Goal: Transaction & Acquisition: Purchase product/service

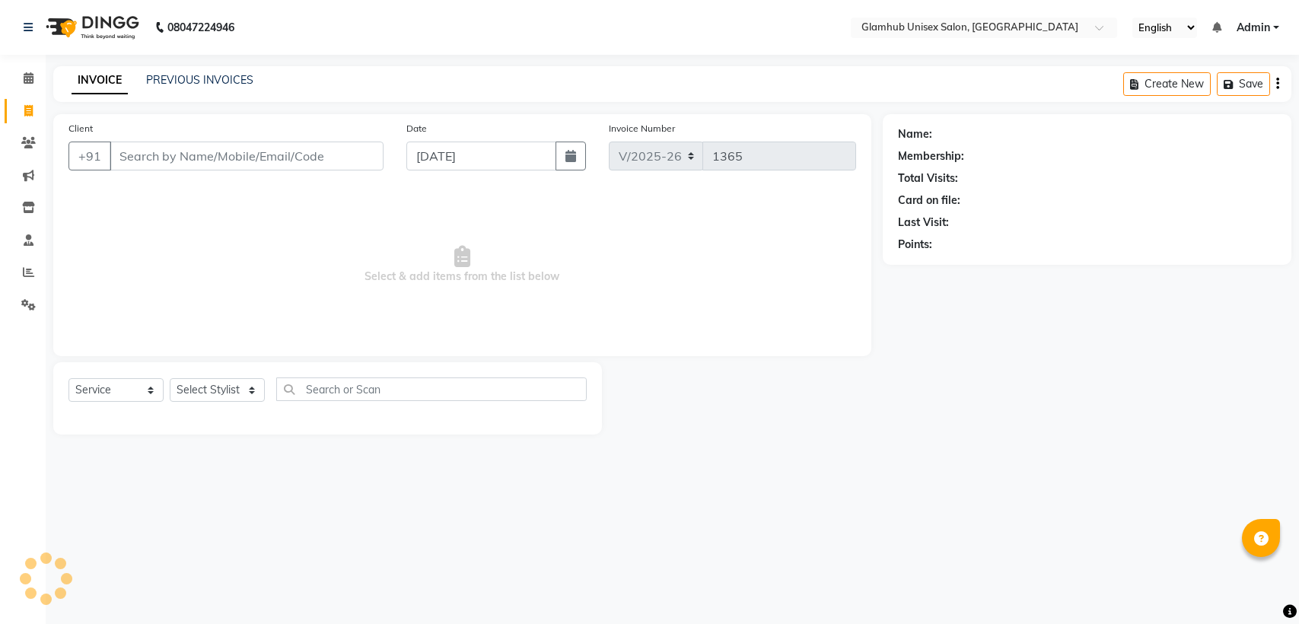
select select "7771"
select select "service"
click at [228, 160] on input "Client" at bounding box center [247, 156] width 274 height 29
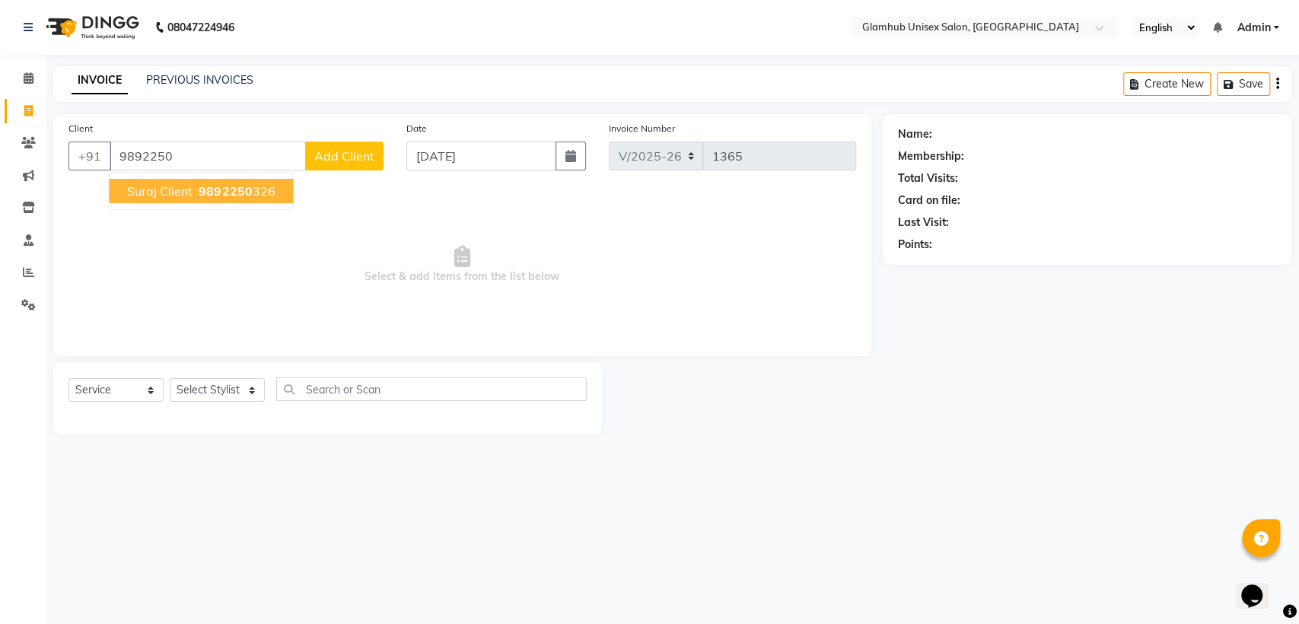
click at [205, 193] on span "9892250" at bounding box center [225, 190] width 53 height 15
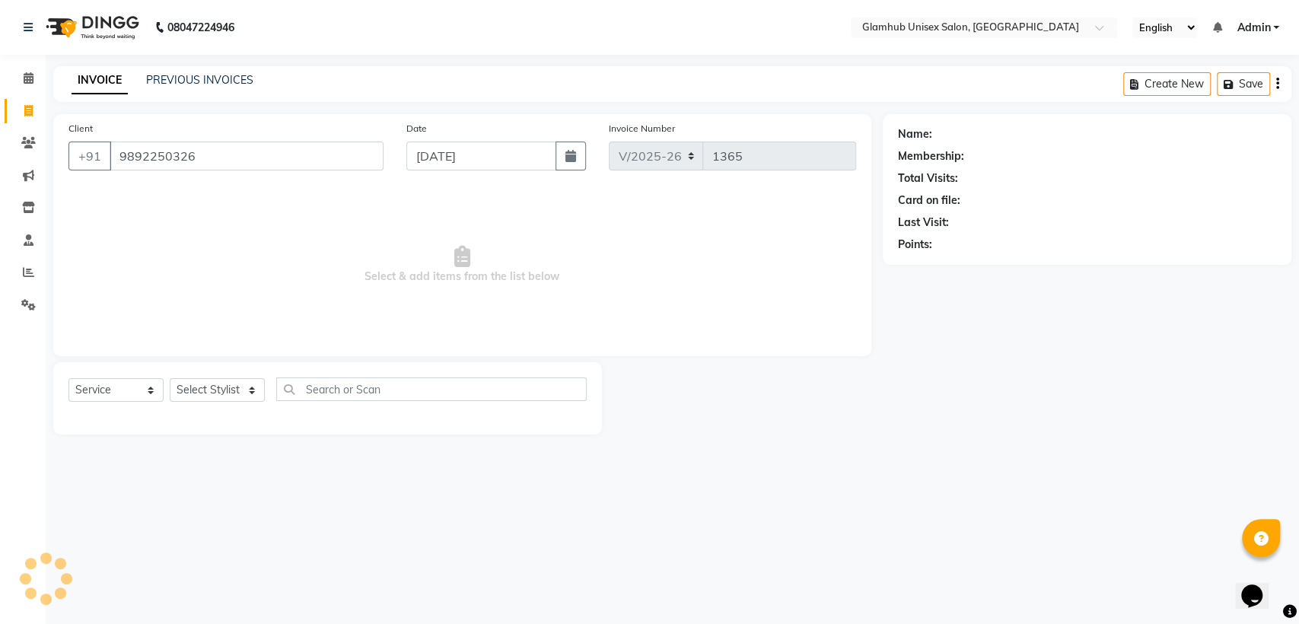
type input "9892250326"
click at [231, 397] on select "Select Stylist [PERSON_NAME] [PERSON_NAME] [PERSON_NAME] radha [PERSON_NAME] [P…" at bounding box center [217, 390] width 95 height 24
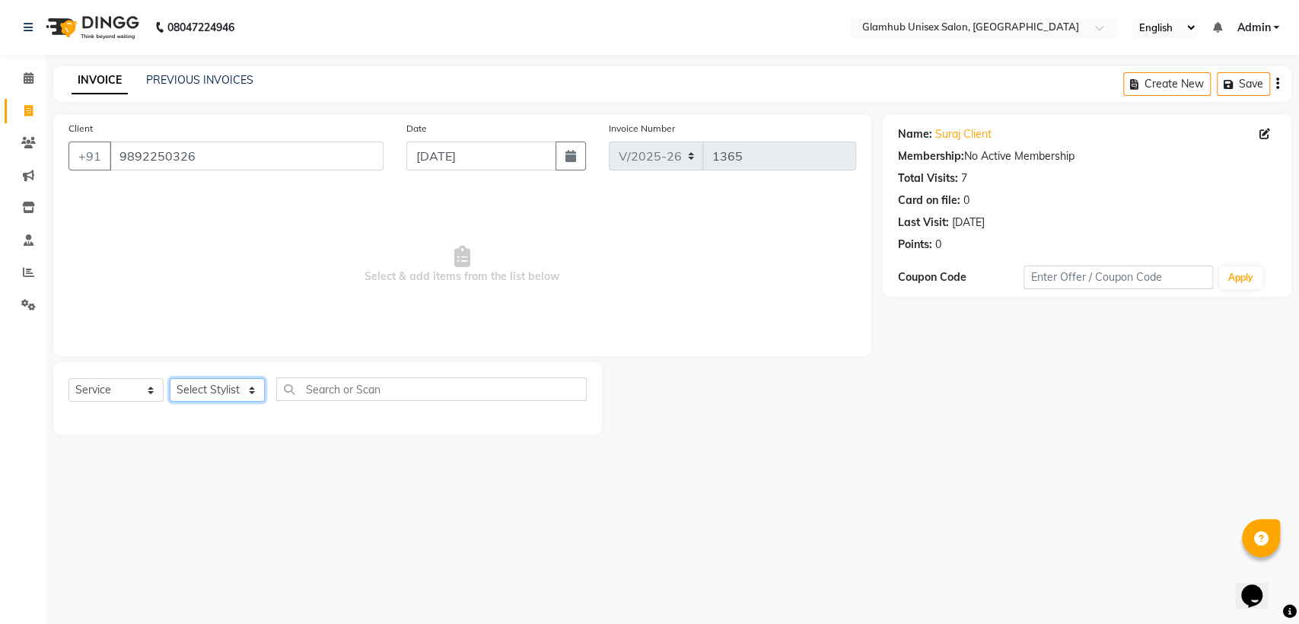
select select "69353"
click at [170, 378] on select "Select Stylist [PERSON_NAME] [PERSON_NAME] [PERSON_NAME] radha [PERSON_NAME] [P…" at bounding box center [217, 390] width 95 height 24
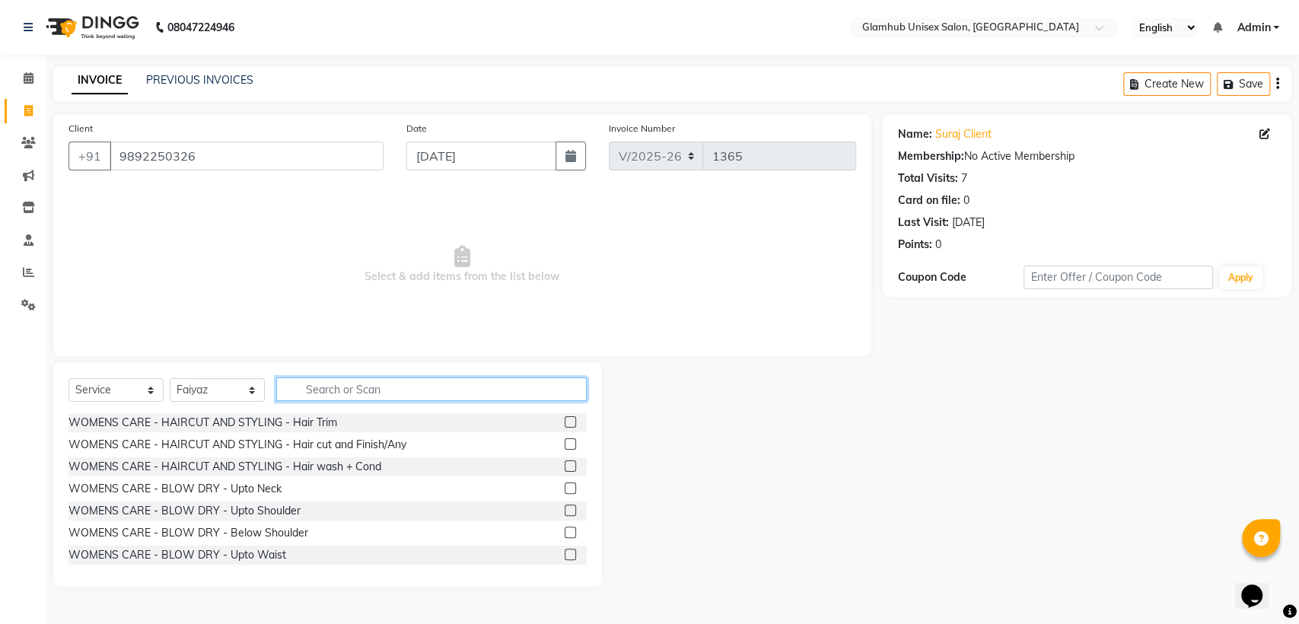
click at [359, 388] on input "text" at bounding box center [431, 389] width 311 height 24
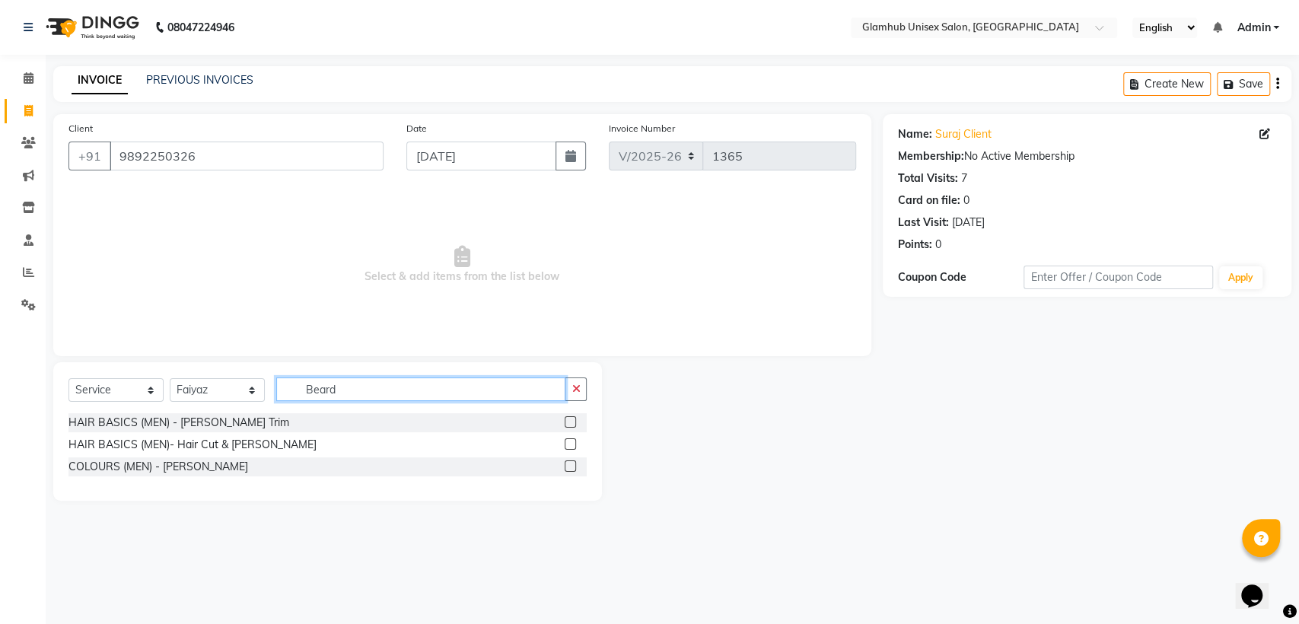
type input "Beard"
click at [572, 422] on label at bounding box center [570, 421] width 11 height 11
click at [572, 422] on input "checkbox" at bounding box center [570, 423] width 10 height 10
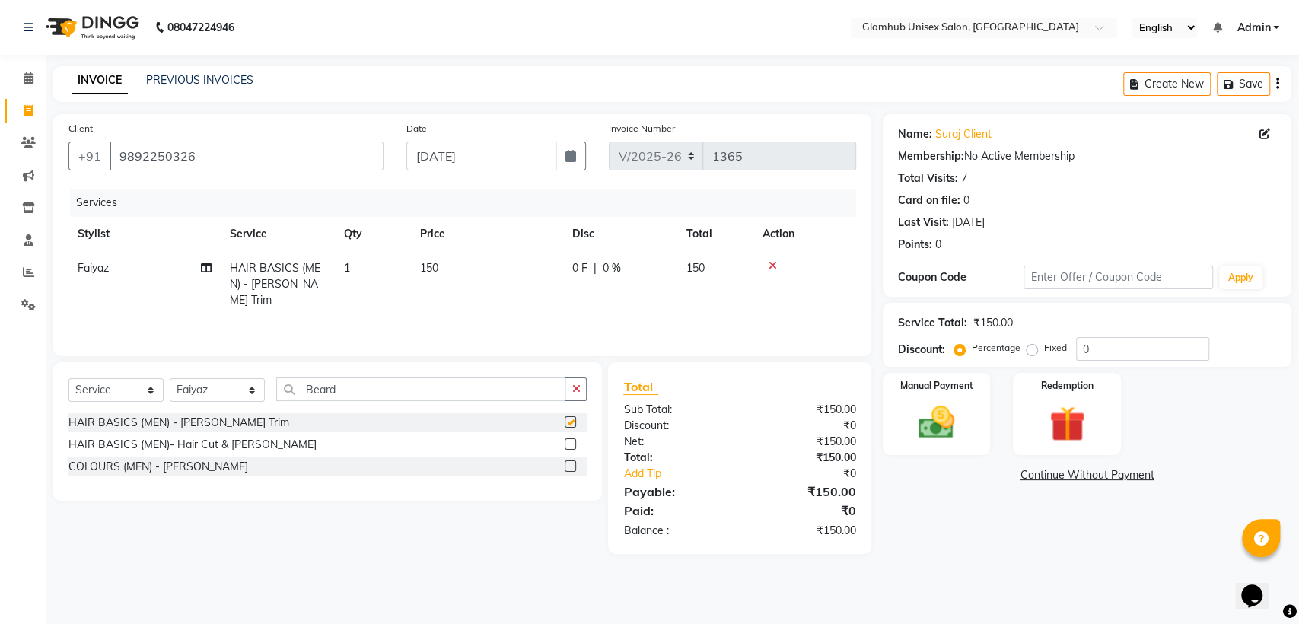
checkbox input "false"
click at [958, 417] on img at bounding box center [936, 422] width 58 height 41
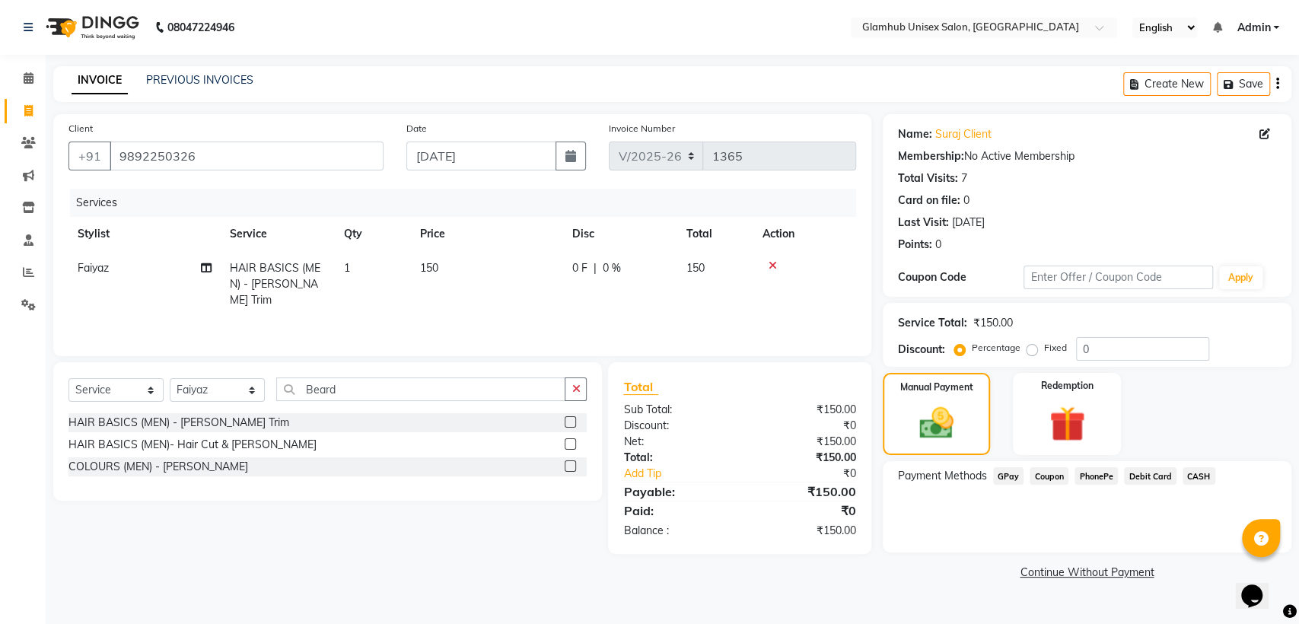
click at [1005, 476] on span "GPay" at bounding box center [1008, 476] width 31 height 18
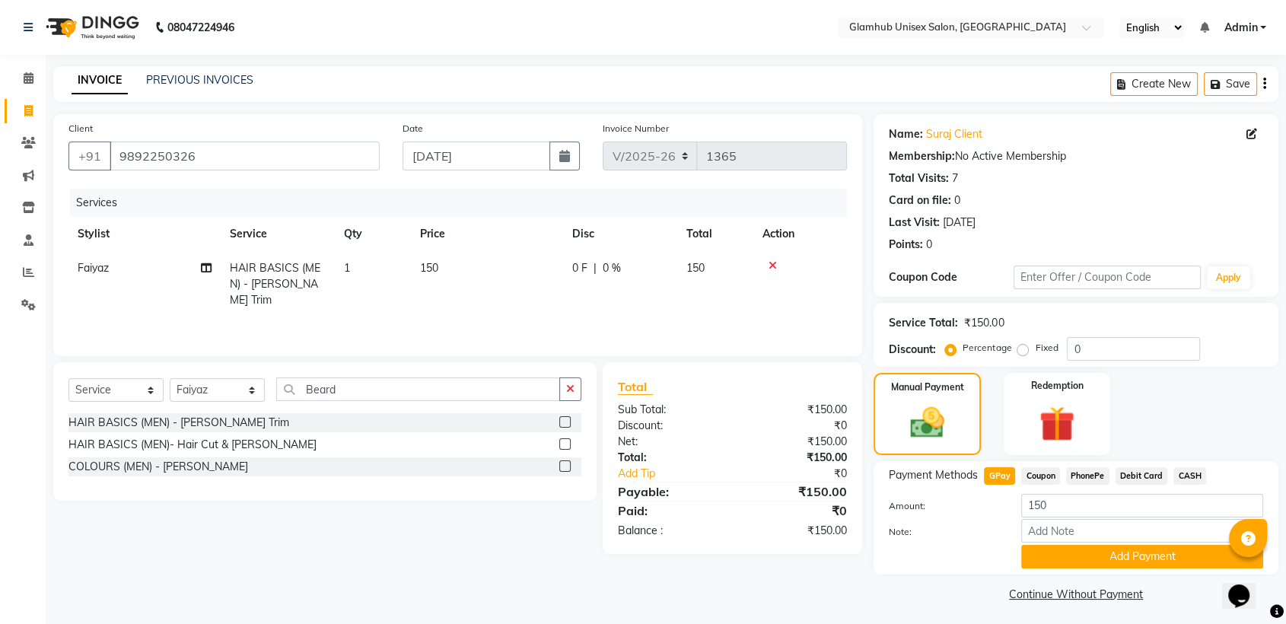
scroll to position [4, 0]
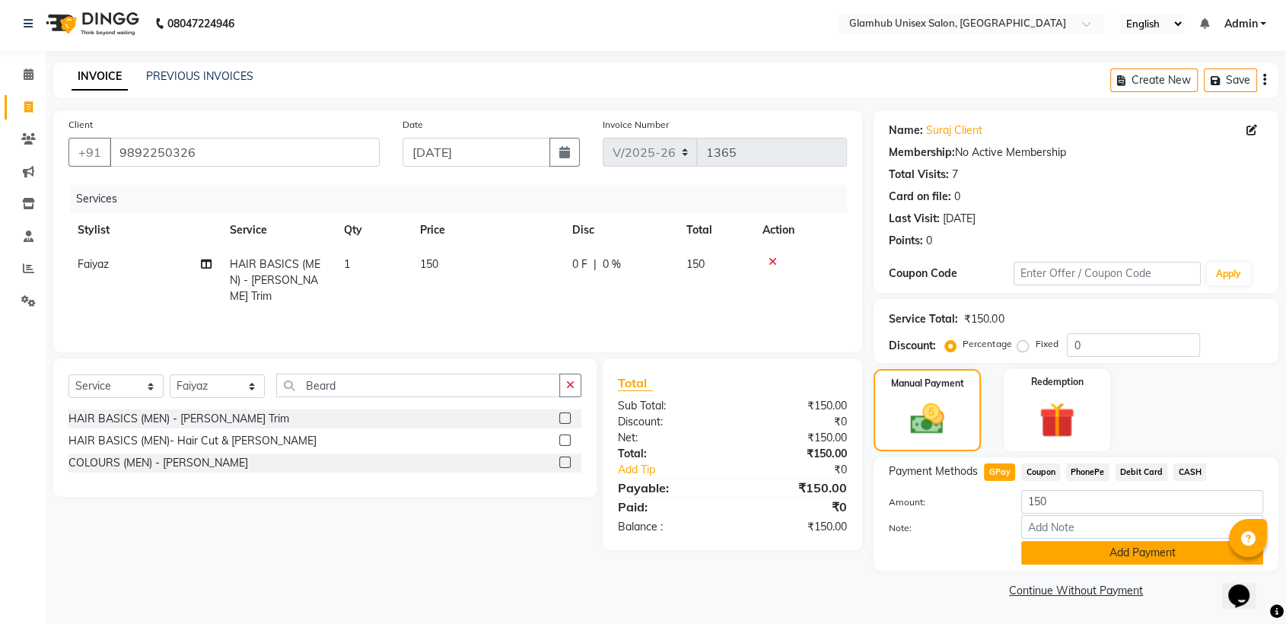
click at [1140, 556] on button "Add Payment" at bounding box center [1142, 553] width 242 height 24
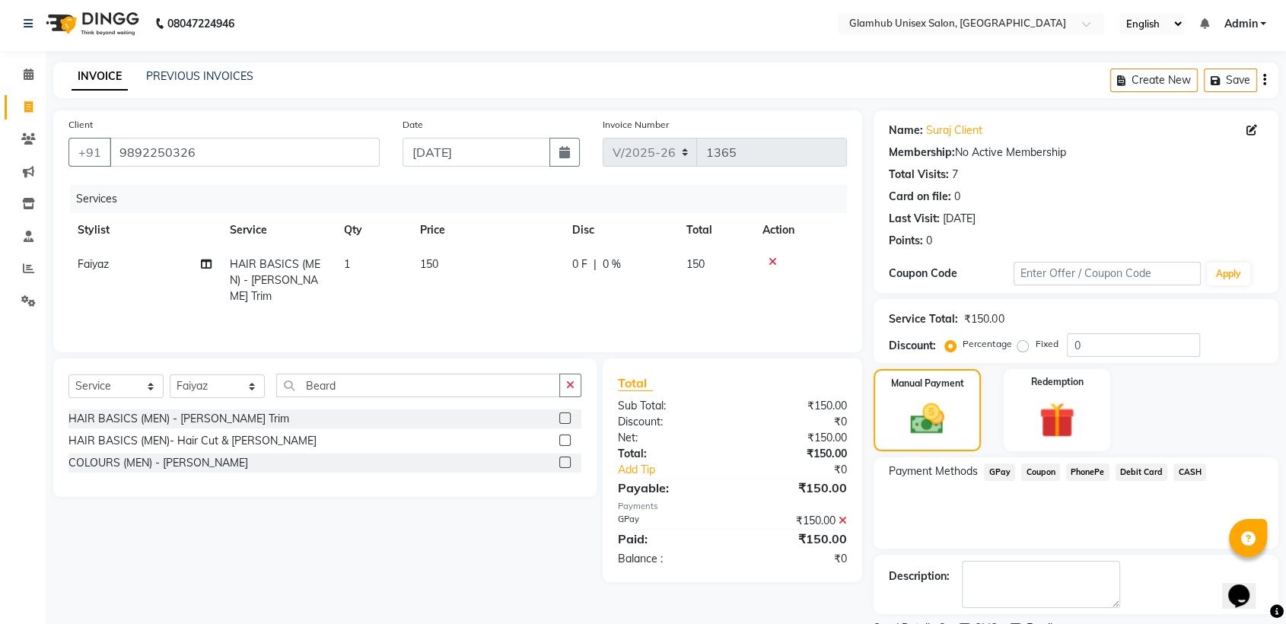
scroll to position [68, 0]
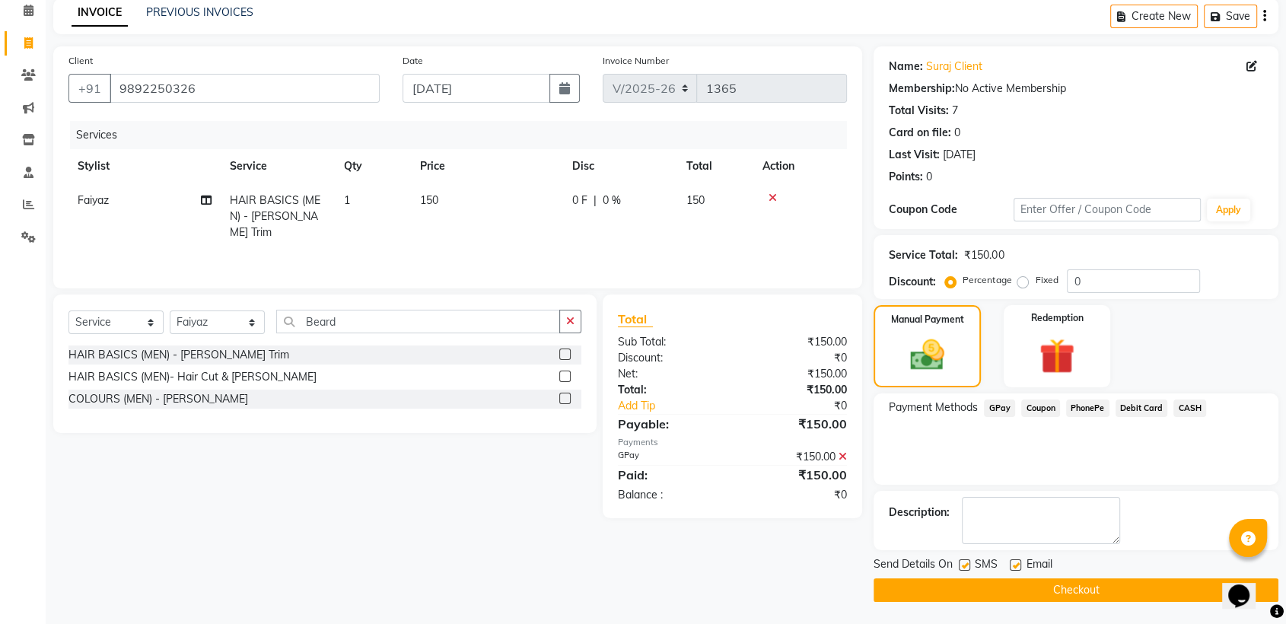
click at [1154, 588] on button "Checkout" at bounding box center [1076, 590] width 405 height 24
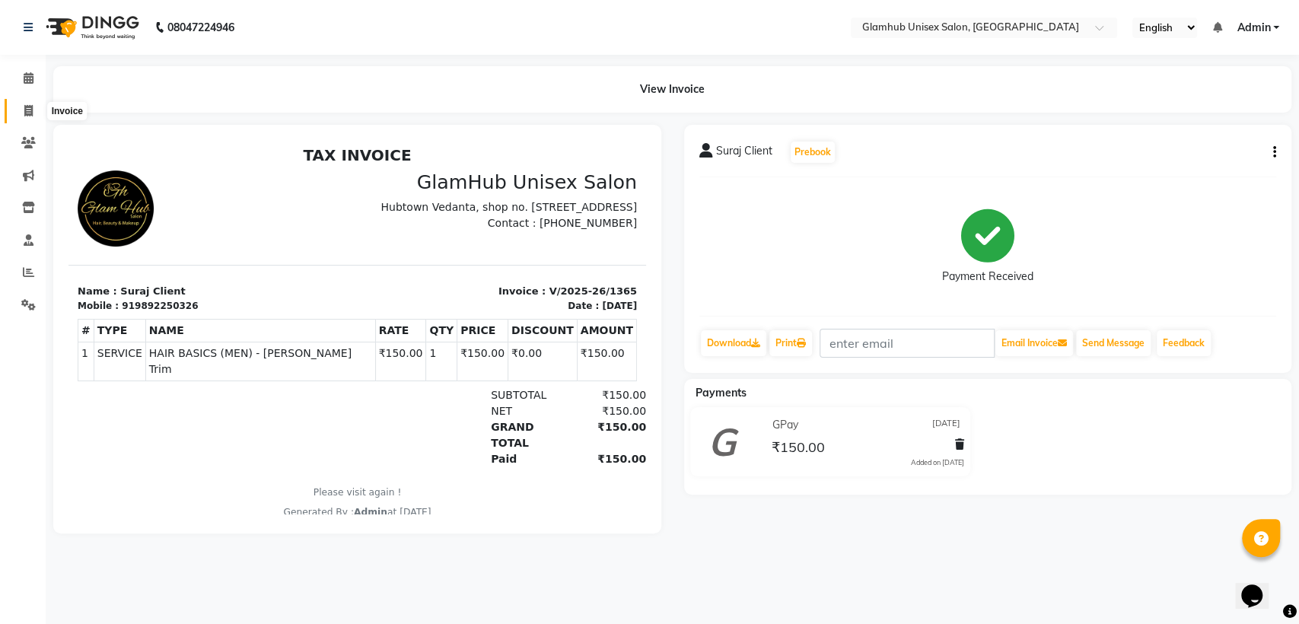
click at [24, 111] on icon at bounding box center [28, 110] width 8 height 11
select select "service"
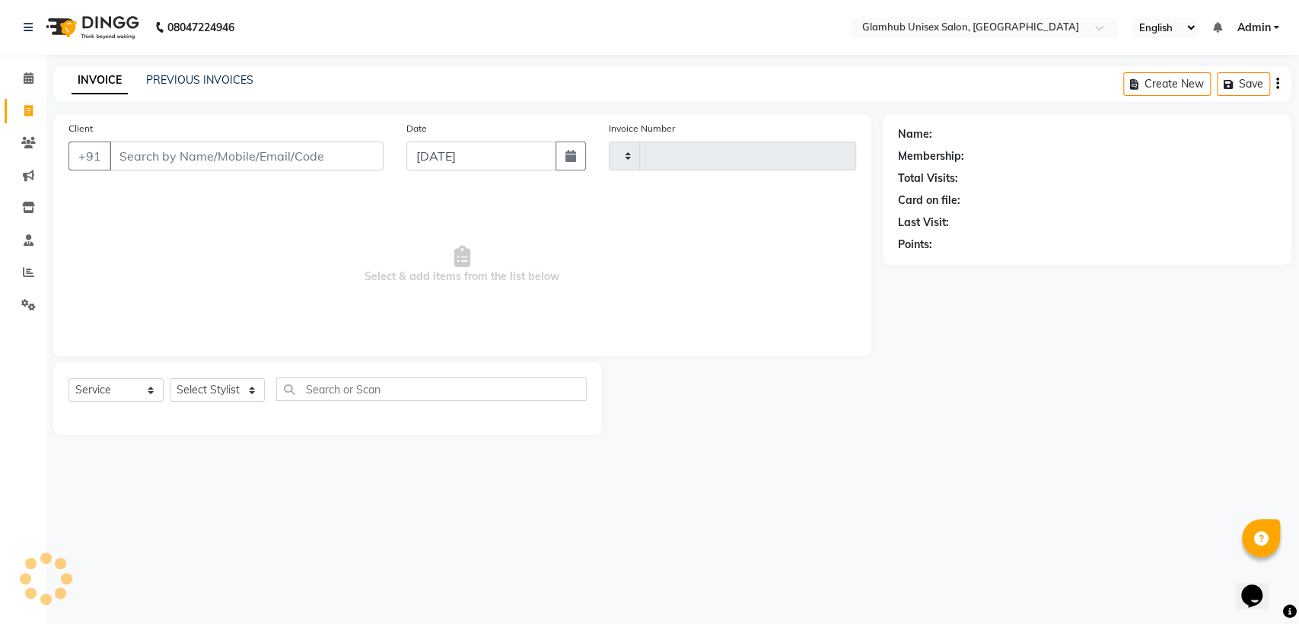
type input "1366"
select select "7771"
click at [25, 75] on icon at bounding box center [29, 77] width 10 height 11
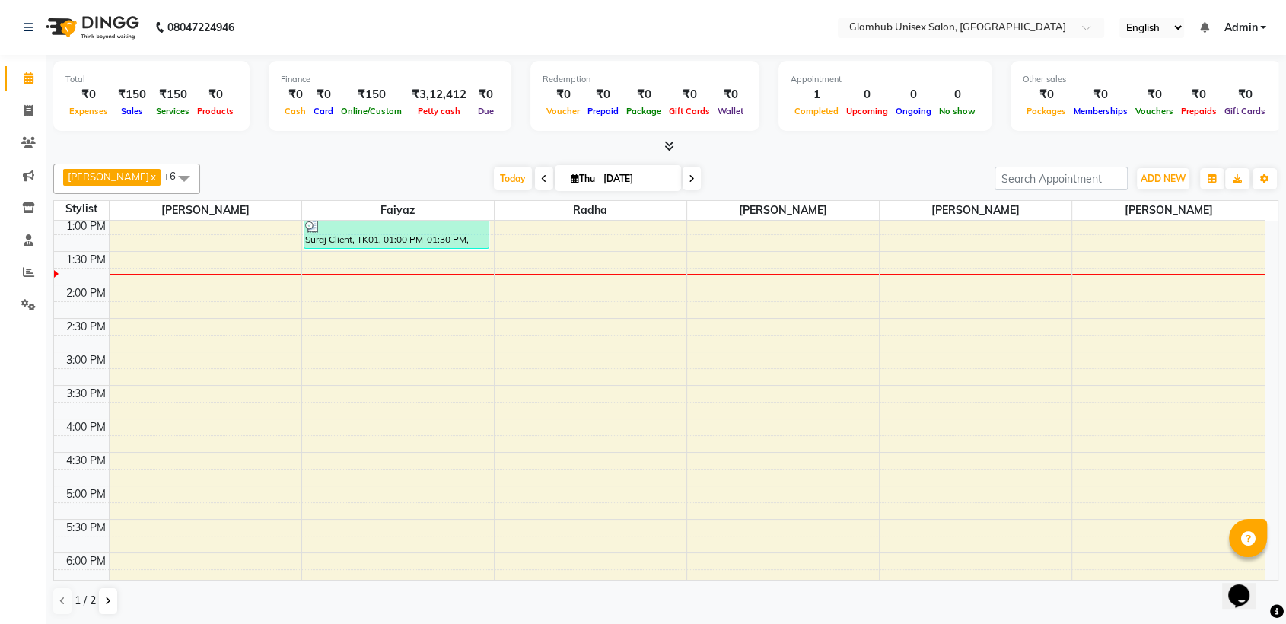
scroll to position [342, 0]
click at [30, 243] on icon at bounding box center [29, 239] width 10 height 11
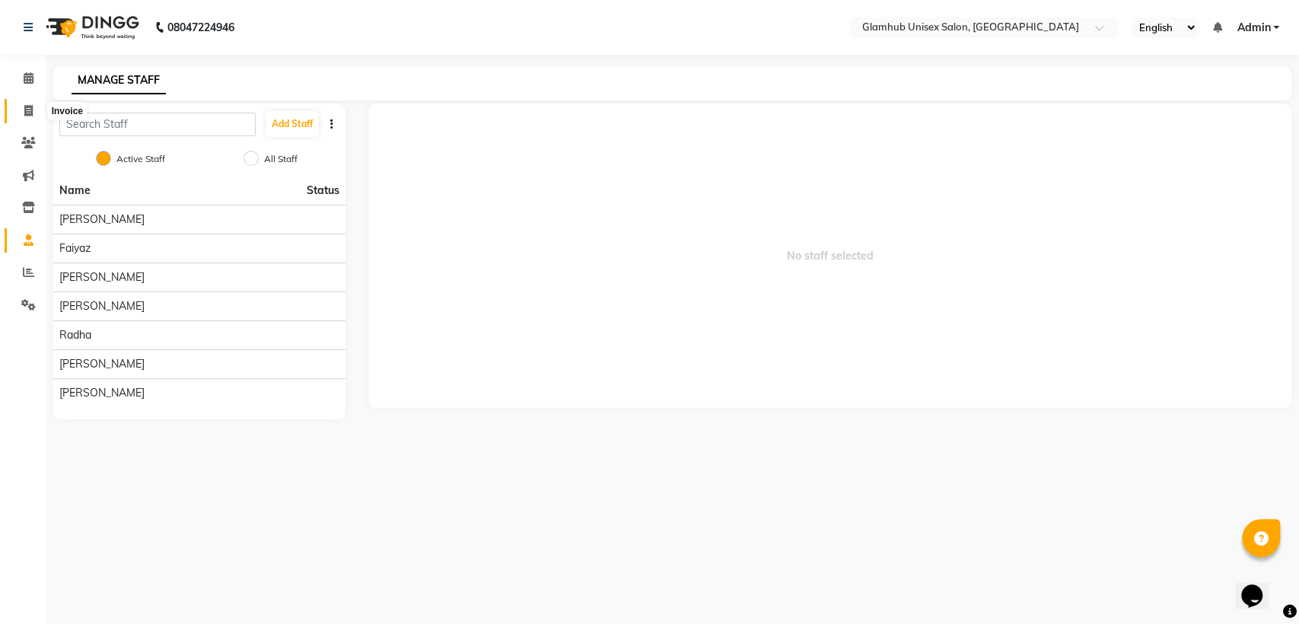
click at [31, 110] on icon at bounding box center [28, 110] width 8 height 11
select select "service"
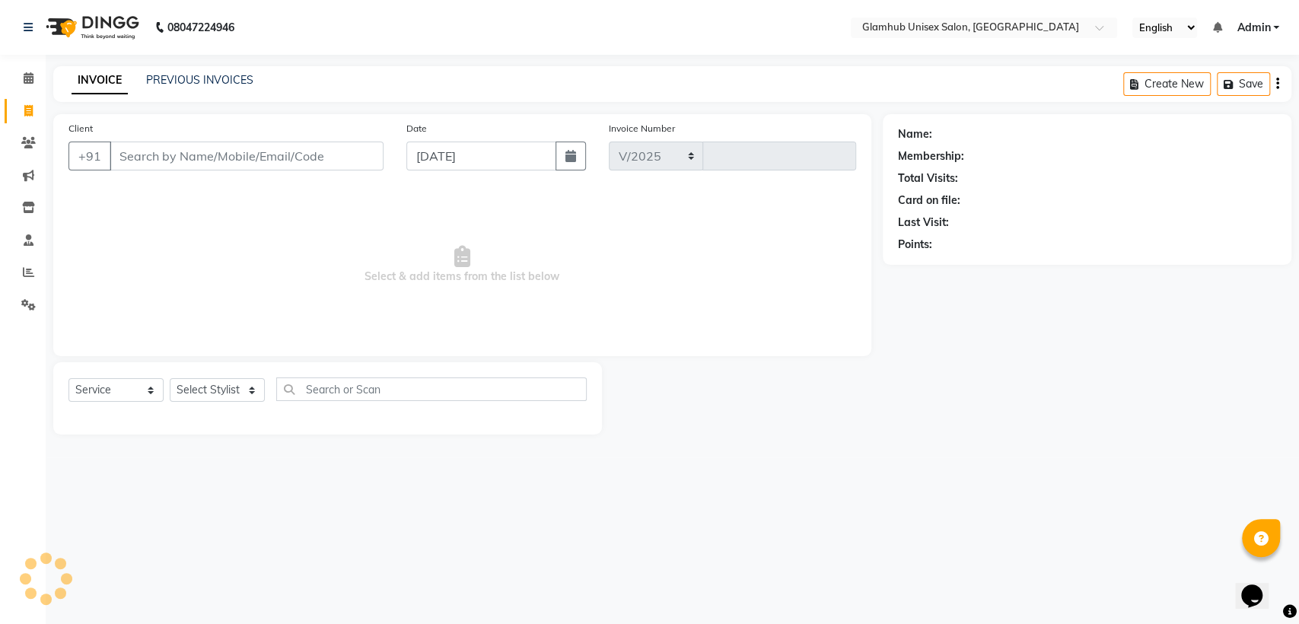
select select "7771"
type input "1366"
click at [180, 71] on div "INVOICE PREVIOUS INVOICES Create New Save" at bounding box center [672, 84] width 1238 height 36
click at [180, 81] on link "PREVIOUS INVOICES" at bounding box center [199, 80] width 107 height 14
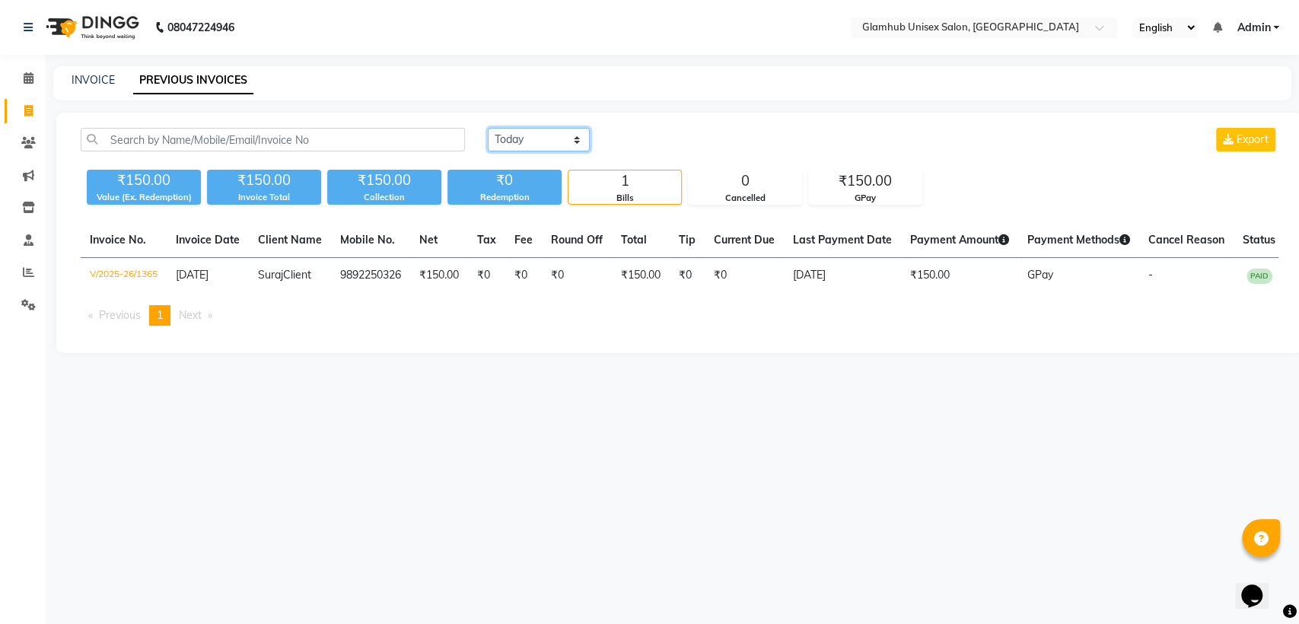
click at [519, 139] on select "[DATE] [DATE] Custom Range" at bounding box center [539, 140] width 102 height 24
select select "[DATE]"
click at [488, 128] on select "[DATE] [DATE] Custom Range" at bounding box center [539, 140] width 102 height 24
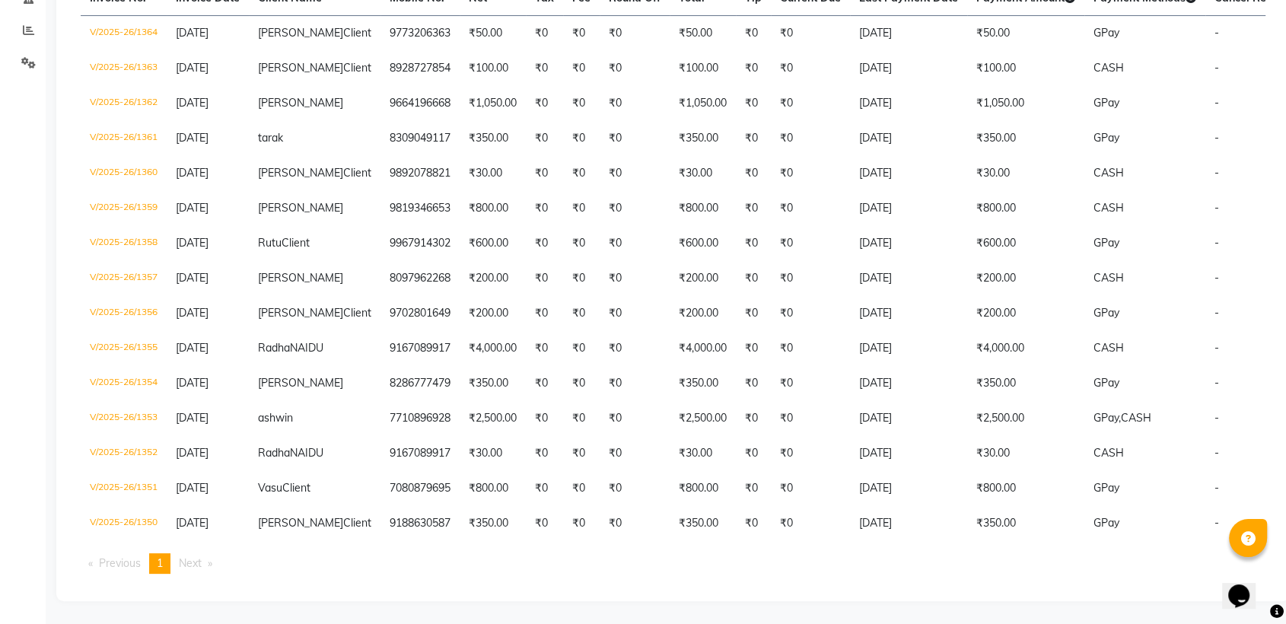
scroll to position [301, 0]
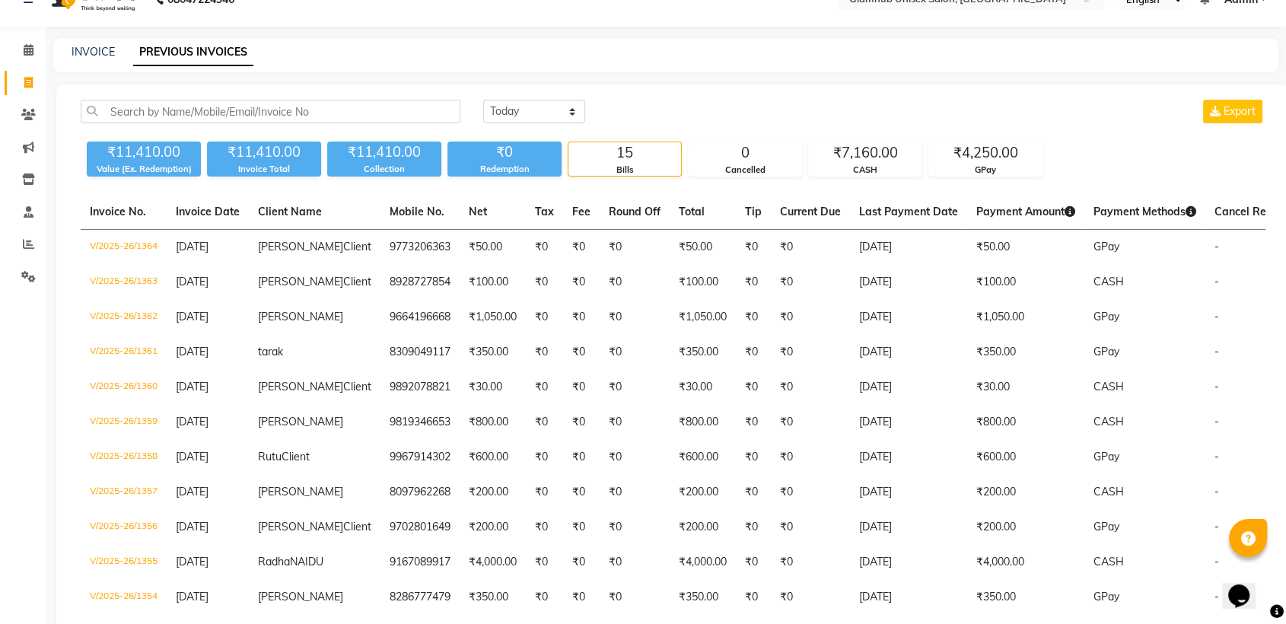
click at [24, 457] on div "Calendar Invoice Clients Marketing Inventory Staff Reports Settings Completed I…" at bounding box center [102, 415] width 205 height 800
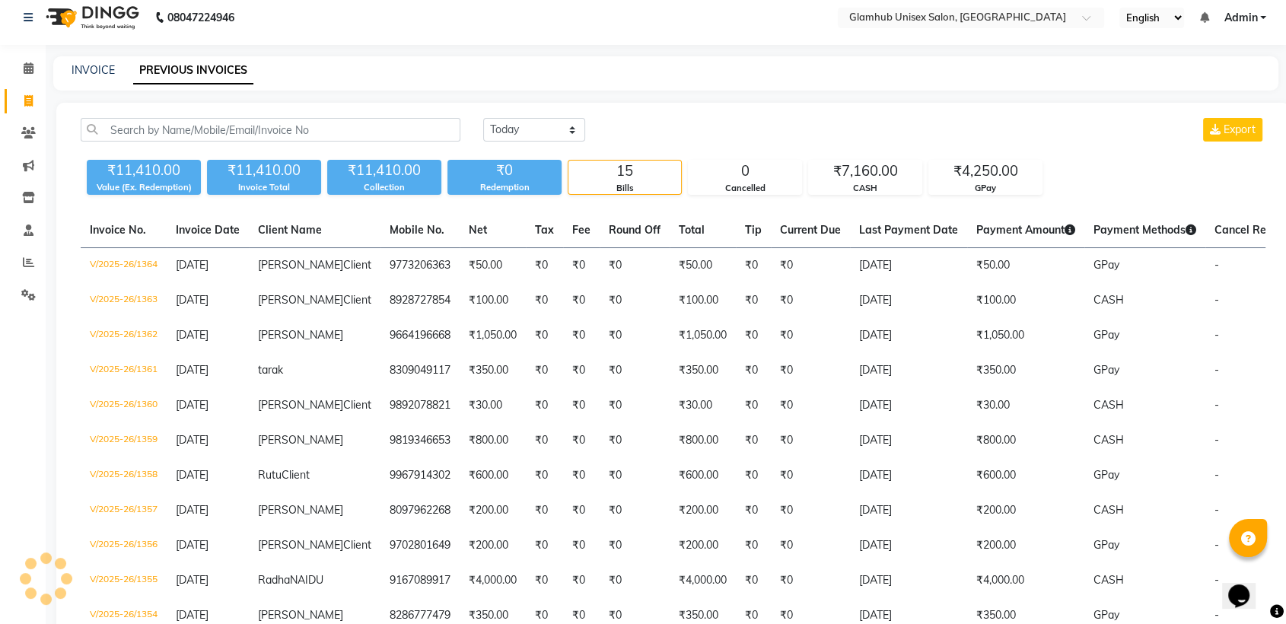
scroll to position [0, 0]
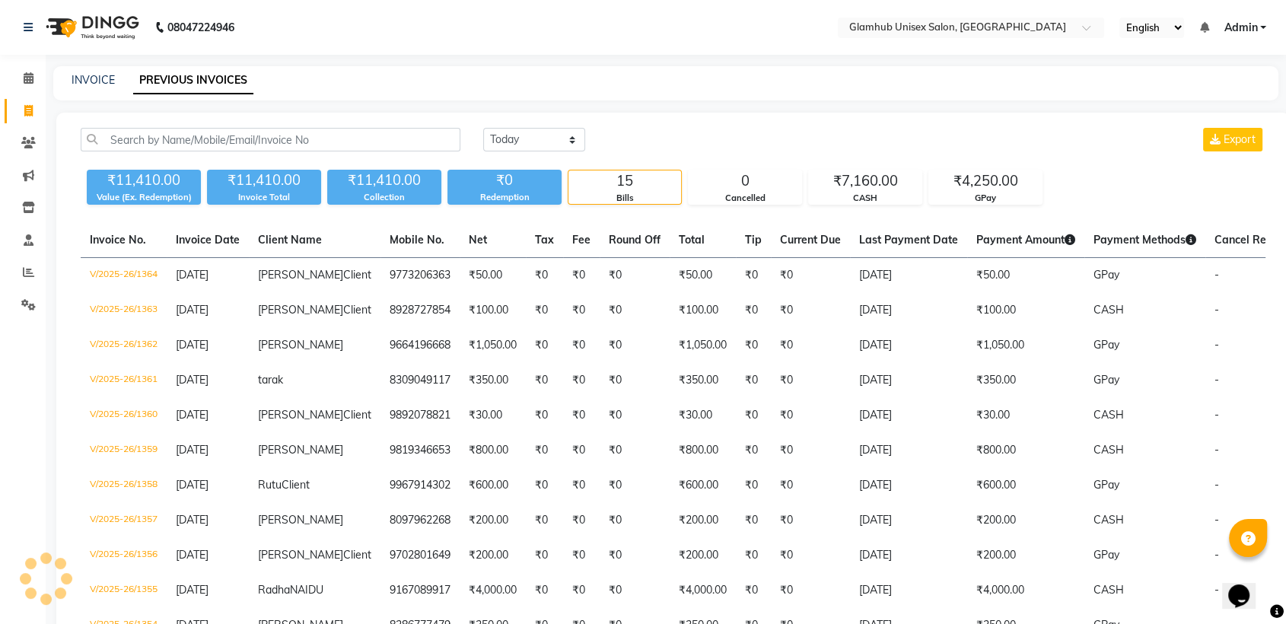
click at [24, 457] on div "Calendar Invoice Clients Marketing Inventory Staff Reports Settings Completed I…" at bounding box center [102, 443] width 205 height 800
click at [30, 83] on icon at bounding box center [29, 77] width 10 height 11
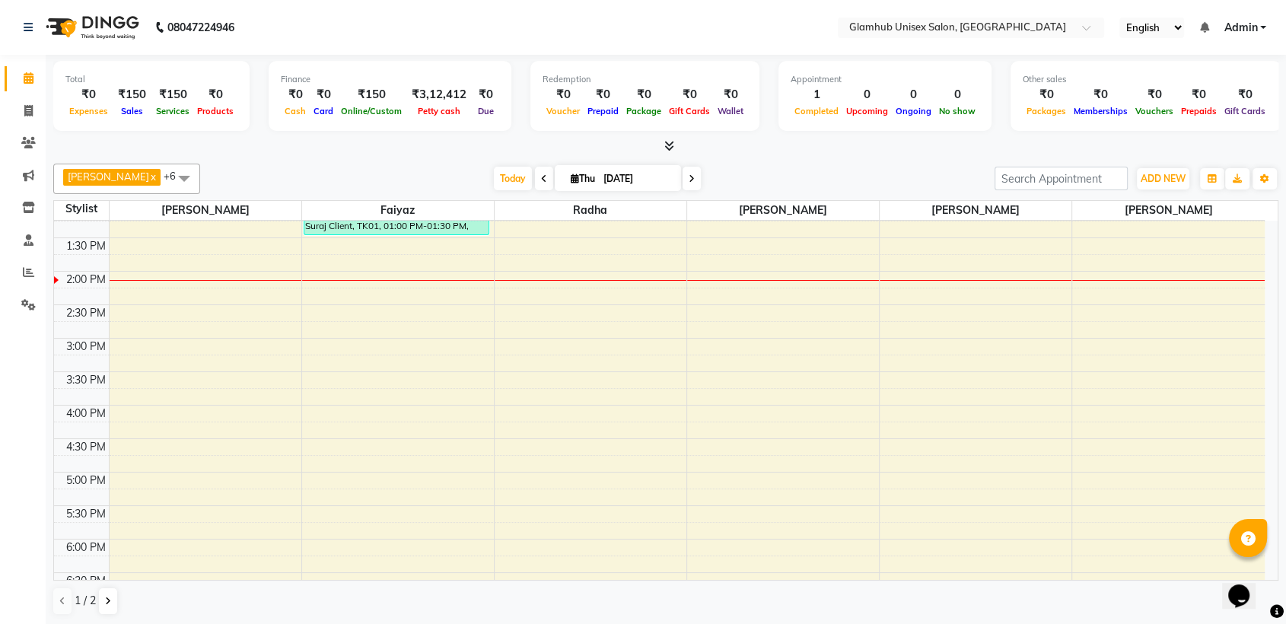
scroll to position [1, 0]
click at [28, 105] on icon at bounding box center [28, 109] width 8 height 11
select select "service"
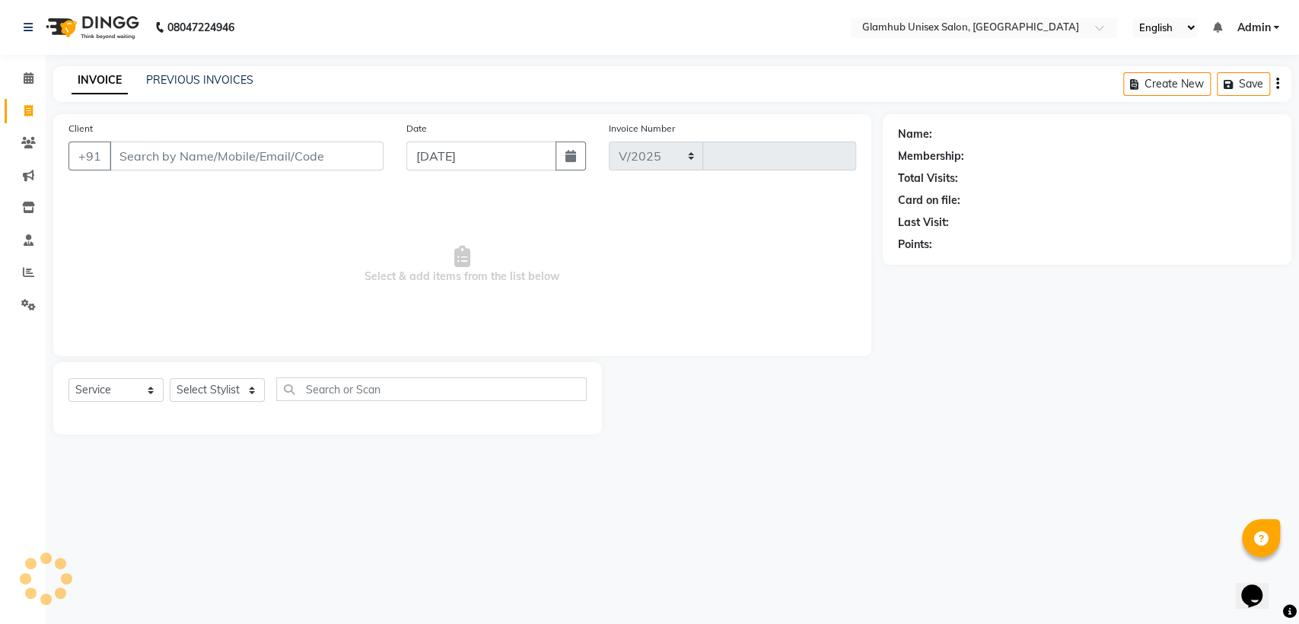
select select "7771"
type input "1366"
click at [214, 78] on link "PREVIOUS INVOICES" at bounding box center [199, 80] width 107 height 14
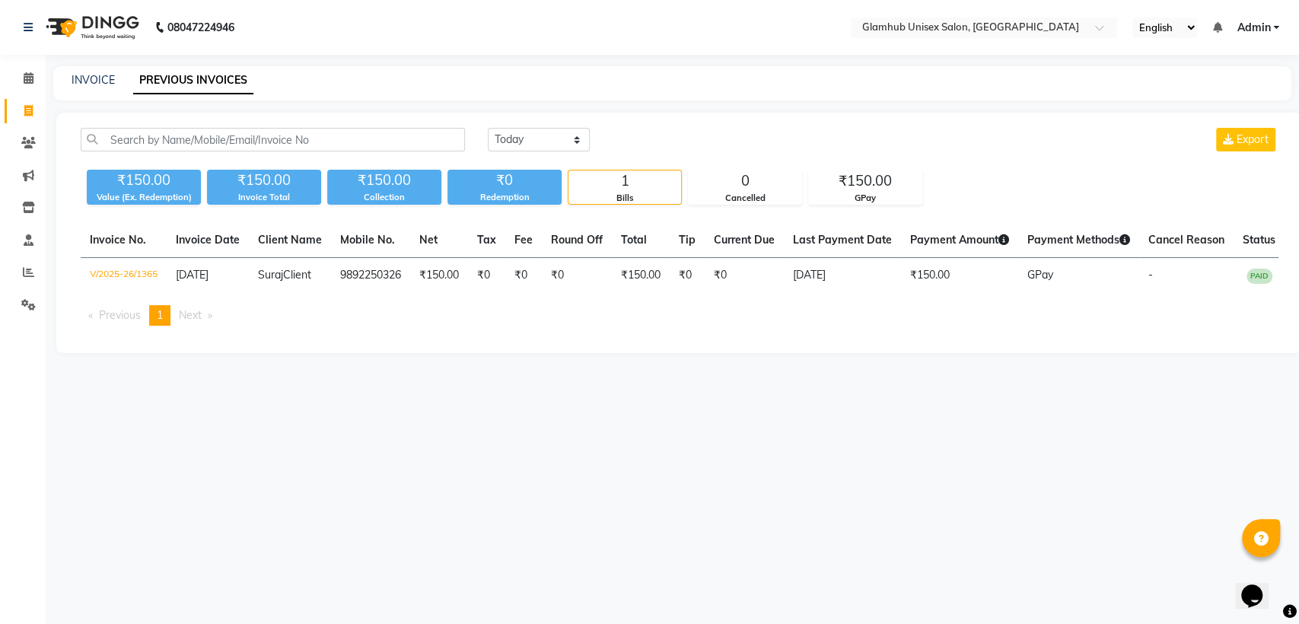
click at [201, 322] on span "Next page" at bounding box center [190, 315] width 23 height 14
click at [1264, 584] on icon "Opens Chat This icon Opens the chat window." at bounding box center [1252, 596] width 24 height 24
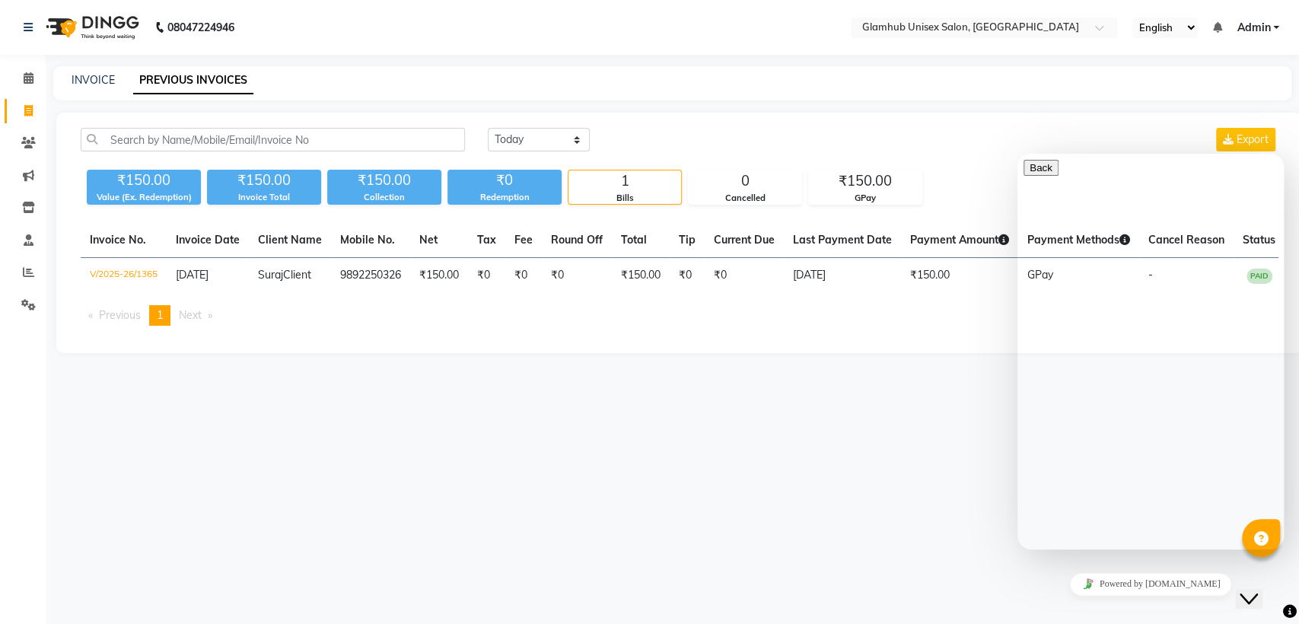
click at [959, 529] on div "08047224946 Select Location × Glamhub Unisex Salon, [GEOGRAPHIC_DATA] English E…" at bounding box center [649, 312] width 1299 height 624
click at [896, 448] on div "08047224946 Select Location × Glamhub Unisex Salon, [GEOGRAPHIC_DATA] English E…" at bounding box center [649, 312] width 1299 height 624
click at [840, 444] on div "08047224946 Select Location × Glamhub Unisex Salon, [GEOGRAPHIC_DATA] English E…" at bounding box center [649, 312] width 1299 height 624
click at [1255, 590] on icon "Close Chat This icon closes the chat window." at bounding box center [1249, 599] width 18 height 18
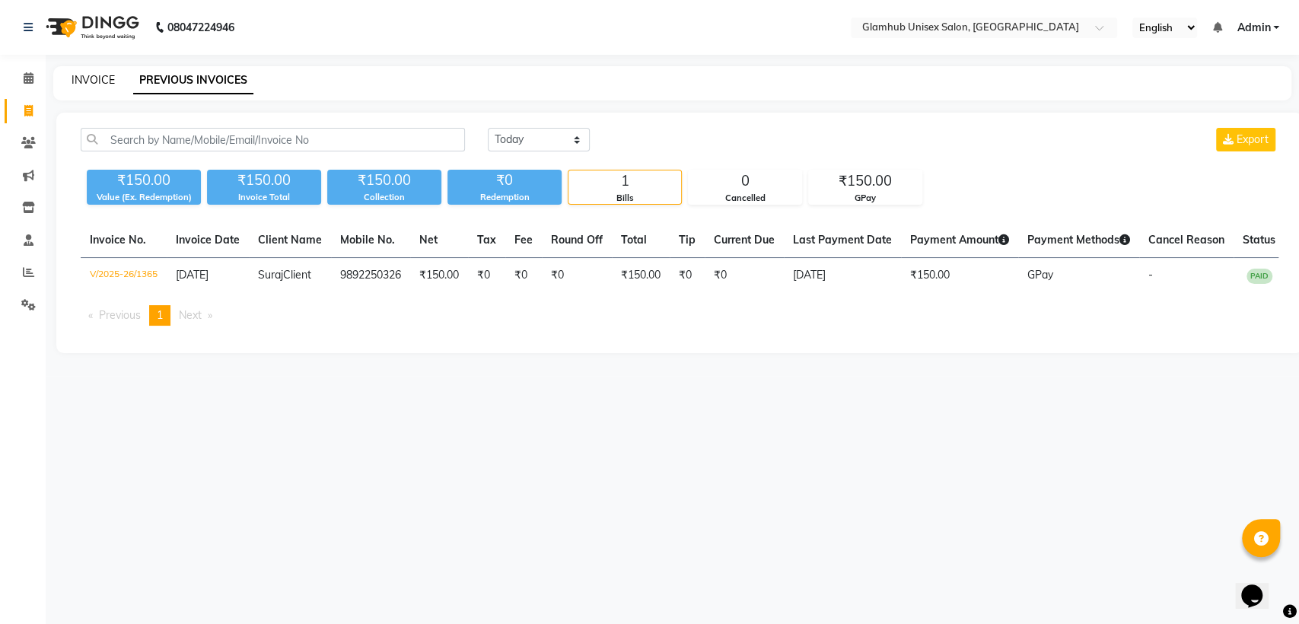
click at [110, 79] on link "INVOICE" at bounding box center [93, 80] width 43 height 14
select select "service"
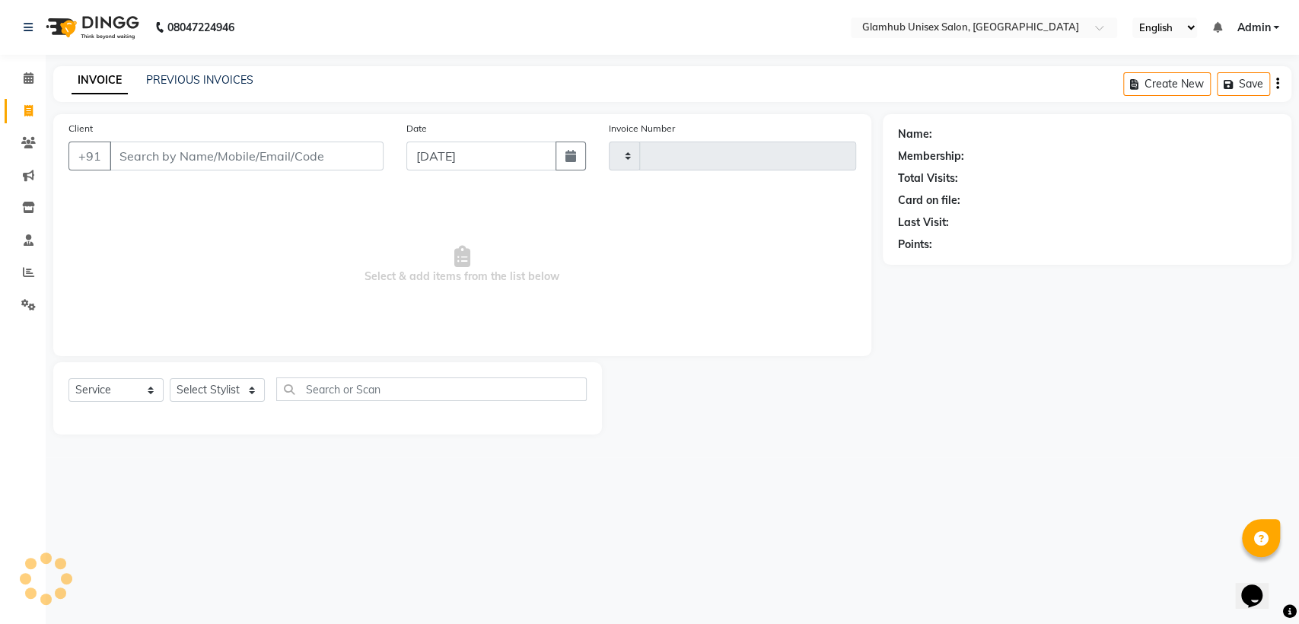
type input "1366"
select select "7771"
click at [27, 78] on icon at bounding box center [29, 77] width 10 height 11
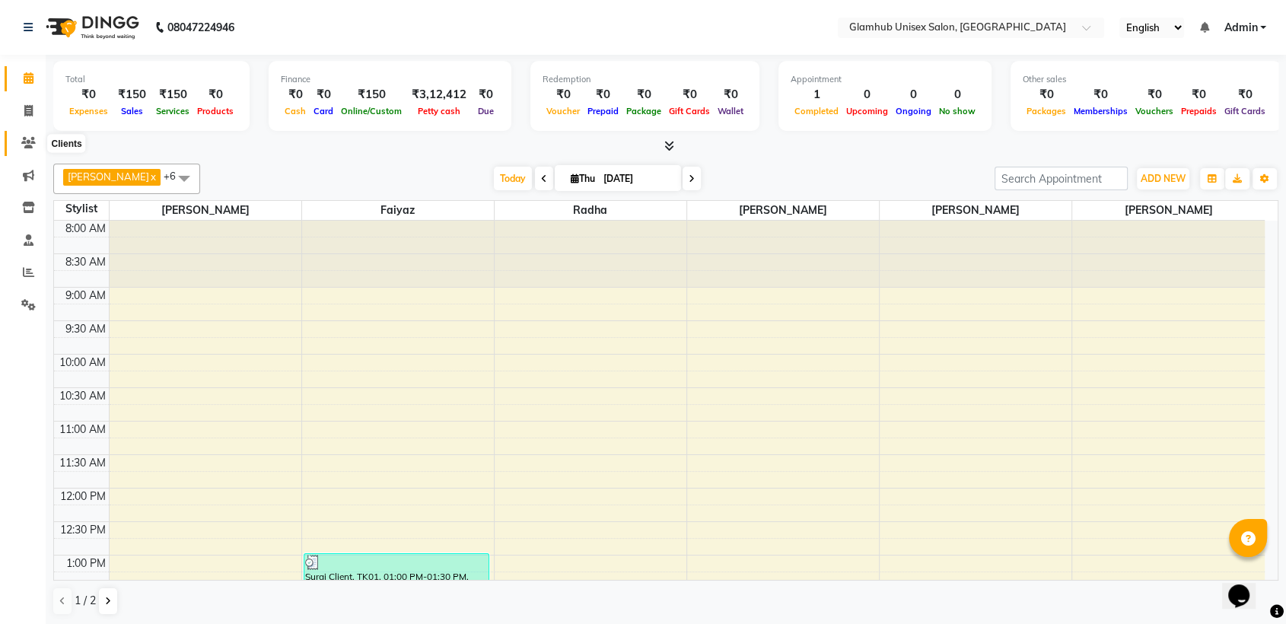
click at [28, 141] on icon at bounding box center [28, 142] width 14 height 11
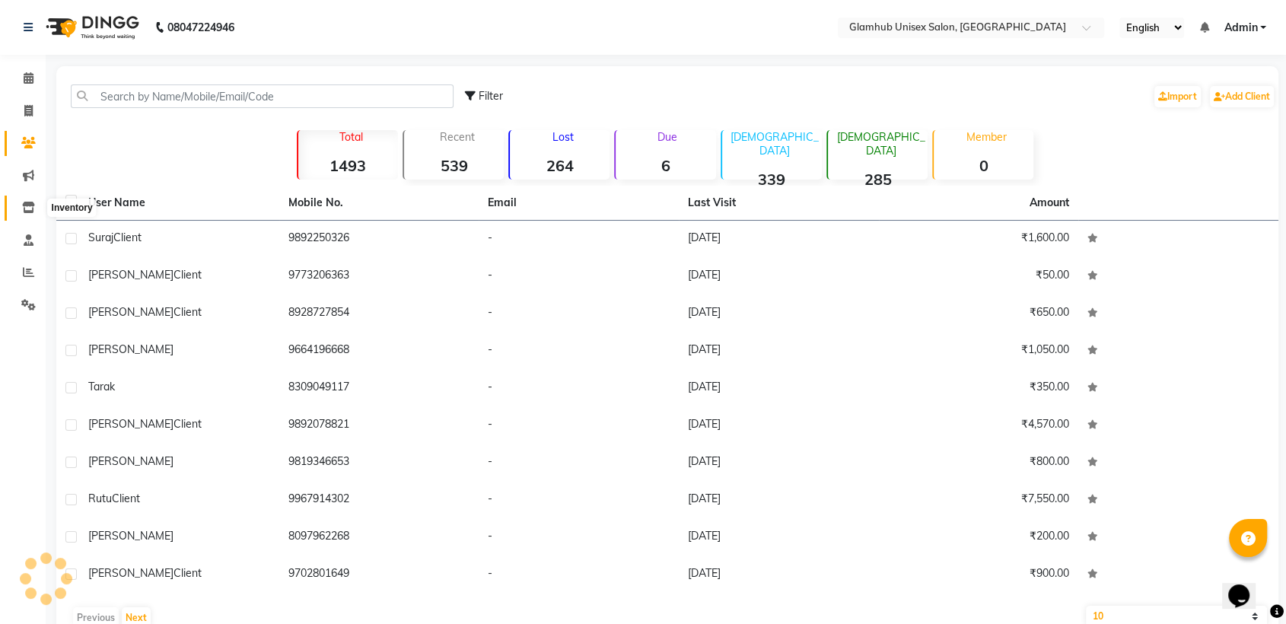
click at [29, 202] on icon at bounding box center [28, 207] width 13 height 11
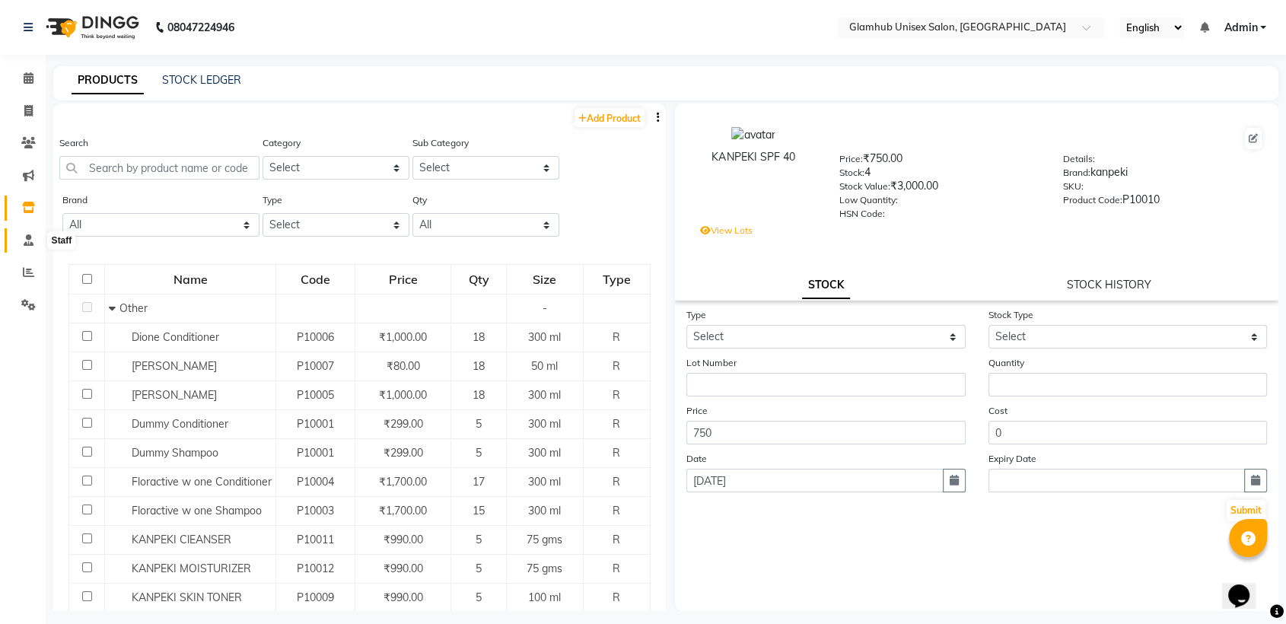
click at [31, 239] on icon at bounding box center [29, 239] width 10 height 11
